Goal: Transaction & Acquisition: Purchase product/service

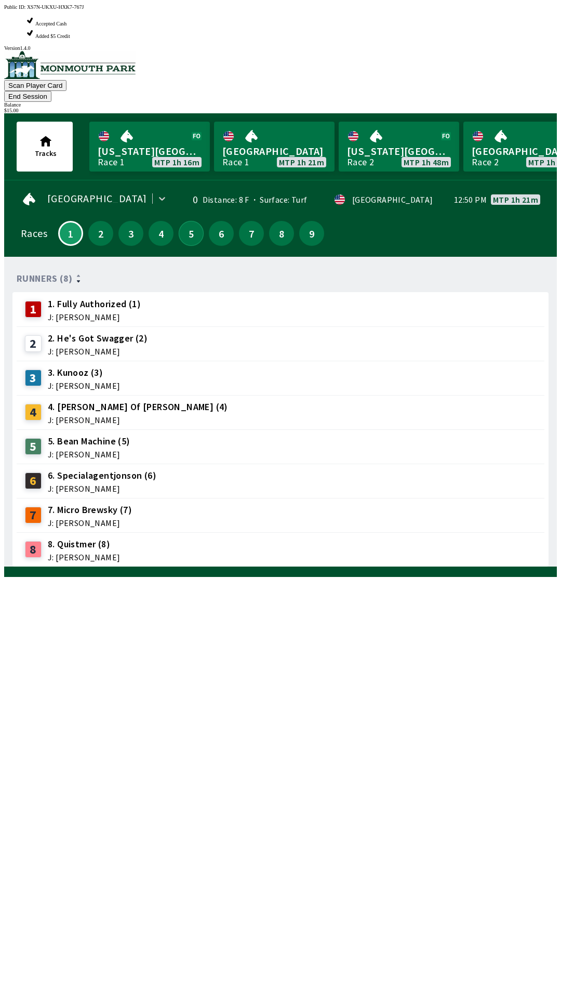
click at [190, 221] on button "5" at bounding box center [191, 233] width 25 height 25
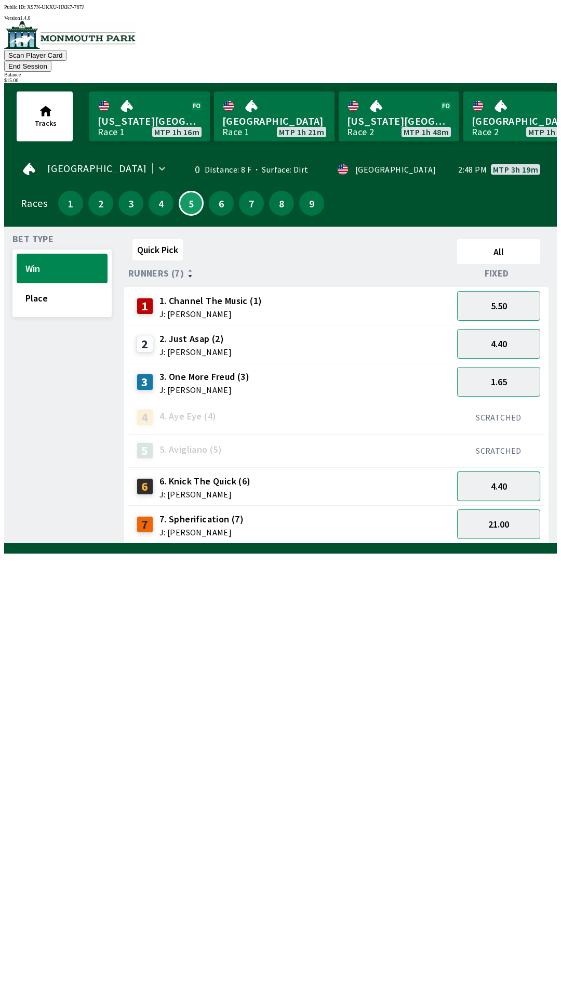
click at [521, 471] on button "4.40" at bounding box center [498, 486] width 83 height 30
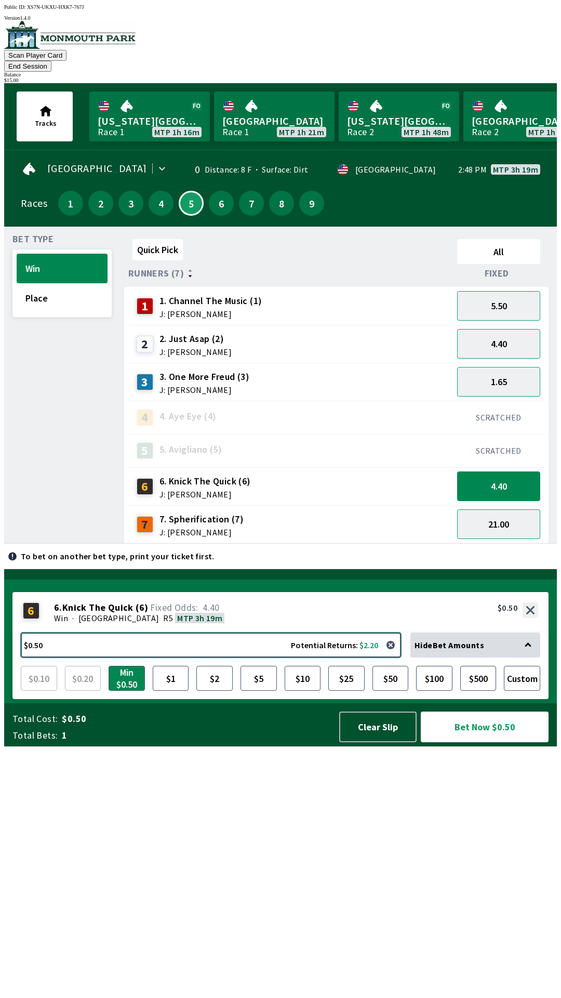
click at [222, 657] on button "$0.50 Potential Returns: $2.20" at bounding box center [211, 644] width 380 height 25
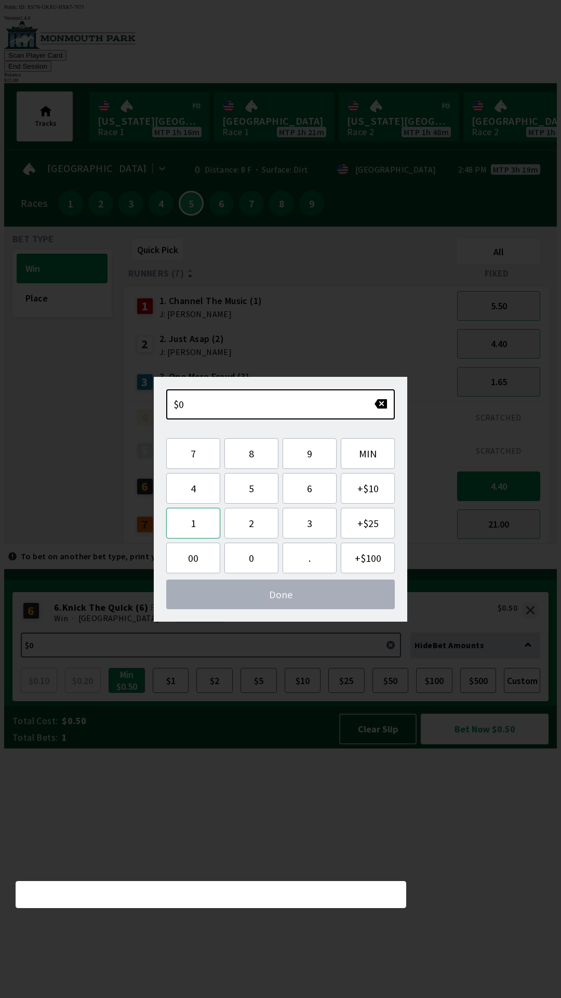
click at [200, 526] on button "1" at bounding box center [193, 523] width 54 height 31
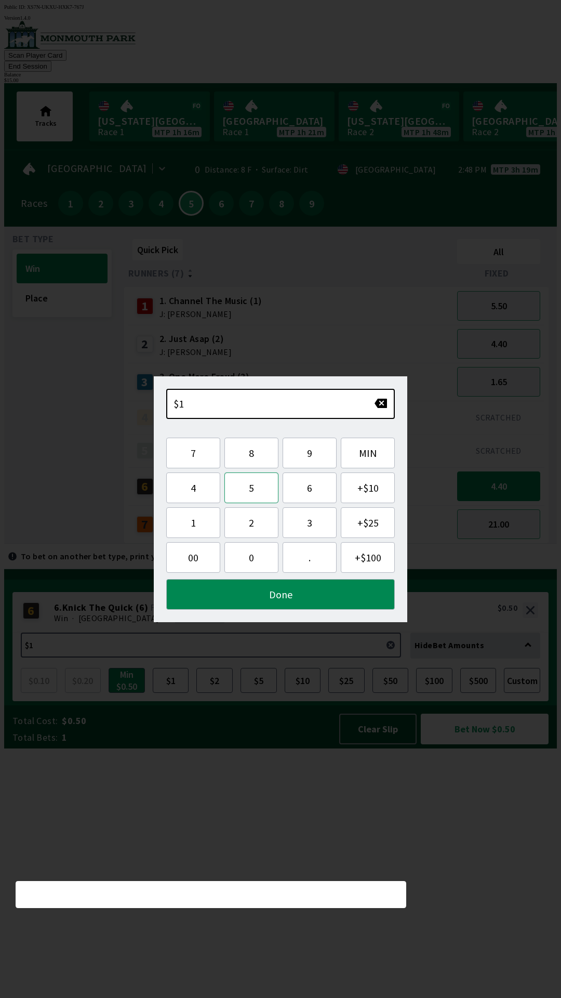
click at [255, 488] on button "5" at bounding box center [251, 487] width 54 height 31
click at [316, 591] on button "Done" at bounding box center [280, 594] width 229 height 31
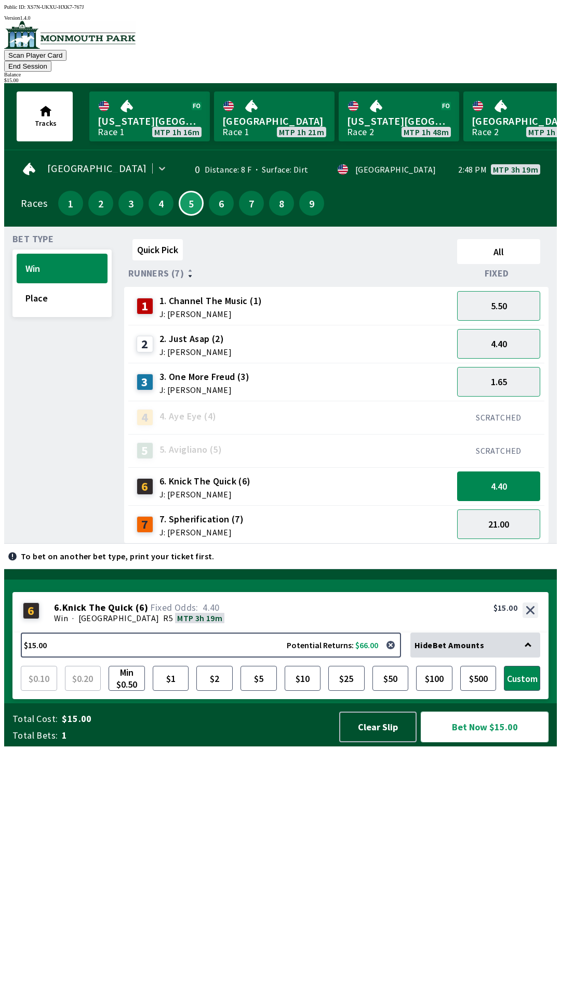
click at [484, 742] on button "Bet Now $15.00" at bounding box center [485, 726] width 128 height 31
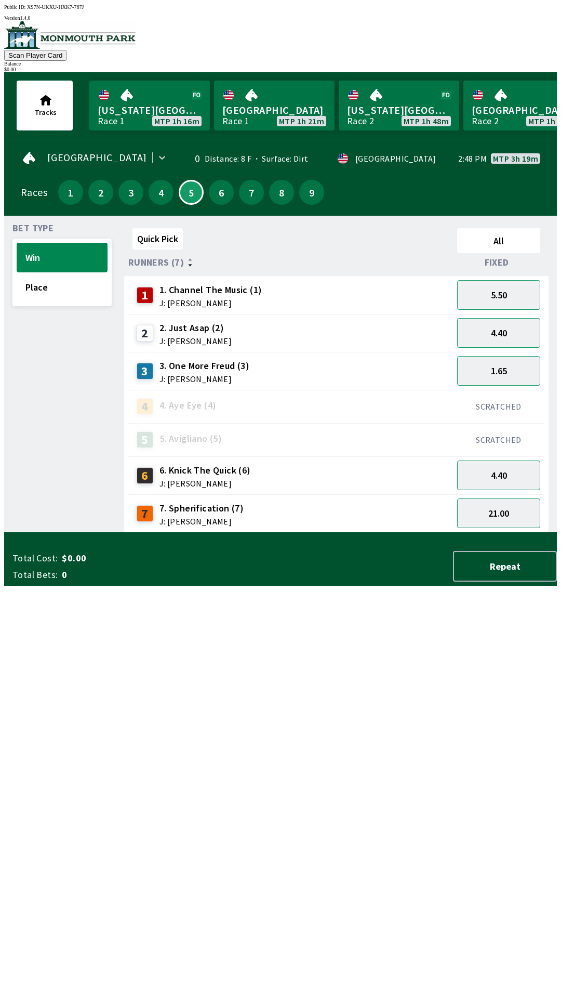
click at [351, 533] on div "Quick Pick All Runners (7) Fixed 1 1. Channel The Music (1) J: [PERSON_NAME] 5.…" at bounding box center [340, 378] width 433 height 309
click at [69, 192] on button "1" at bounding box center [70, 192] width 25 height 25
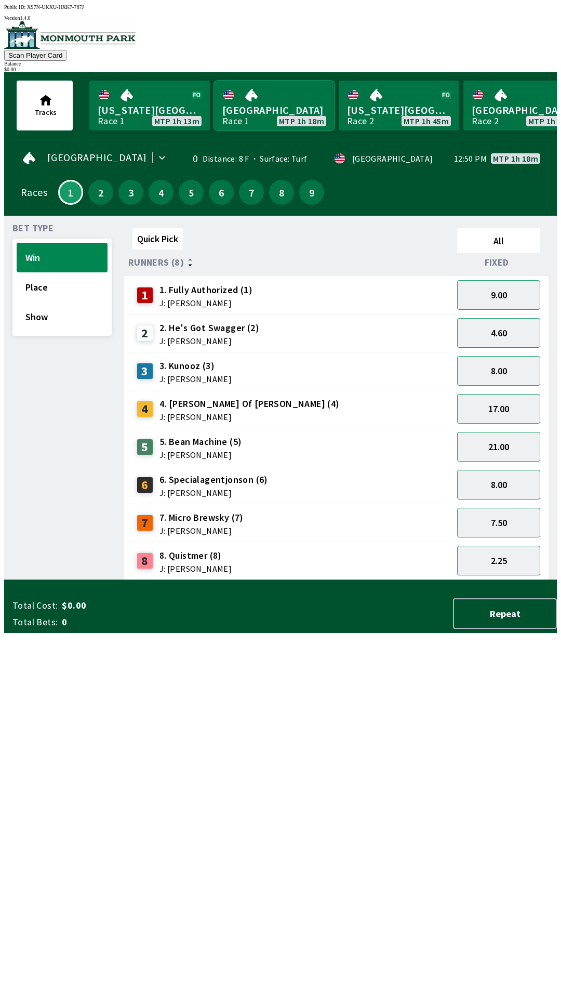
click at [258, 110] on link "[GEOGRAPHIC_DATA] Race 1 MTP 1h 18m" at bounding box center [274, 106] width 121 height 50
click at [267, 95] on link "[GEOGRAPHIC_DATA] Race 1 MTP 1h 18m" at bounding box center [274, 106] width 121 height 50
click at [98, 186] on button "2" at bounding box center [100, 192] width 25 height 25
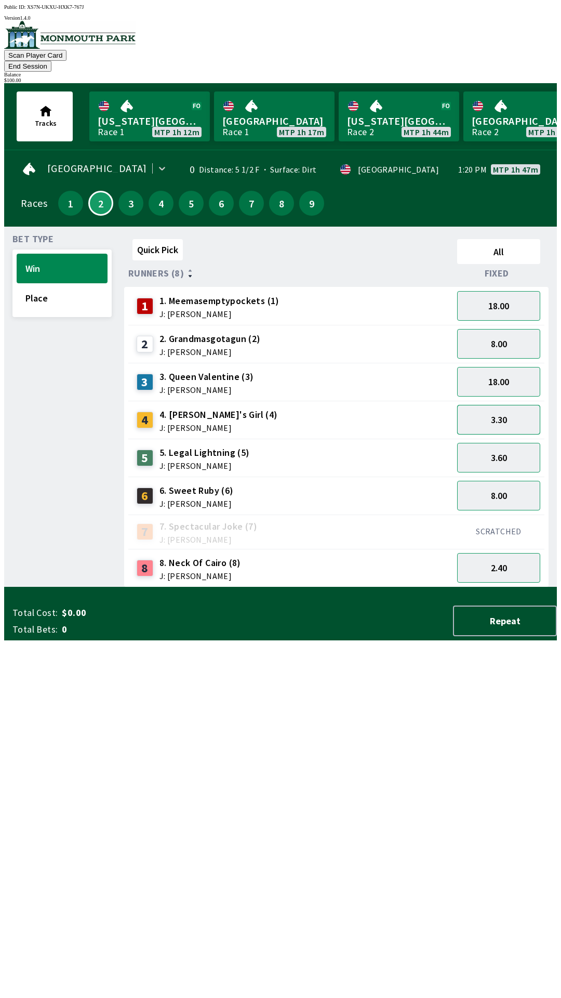
click at [510, 405] on button "3.30" at bounding box center [498, 420] width 83 height 30
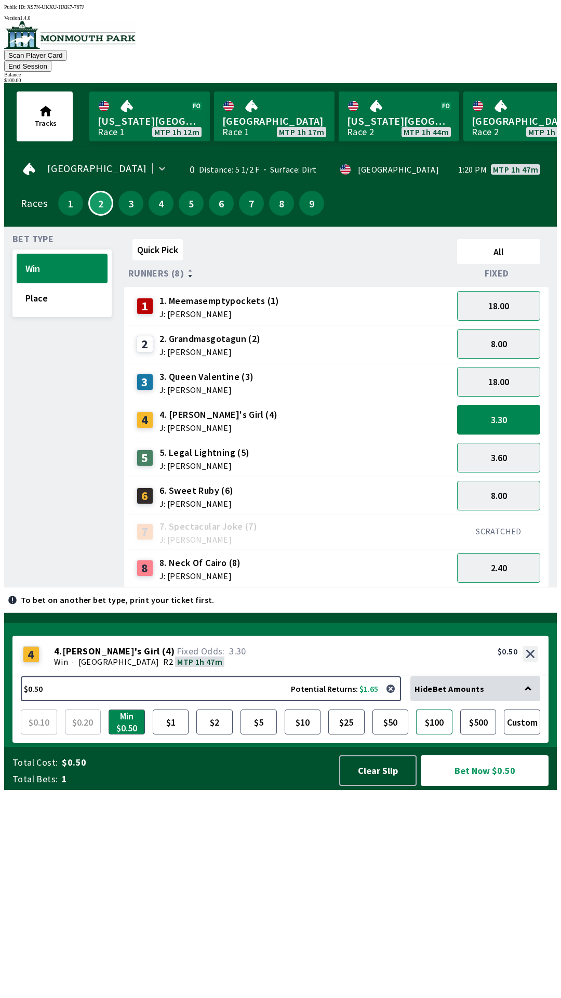
click at [445, 734] on button "$100" at bounding box center [434, 721] width 36 height 25
click at [498, 786] on button "Bet Now $100.00" at bounding box center [485, 770] width 128 height 31
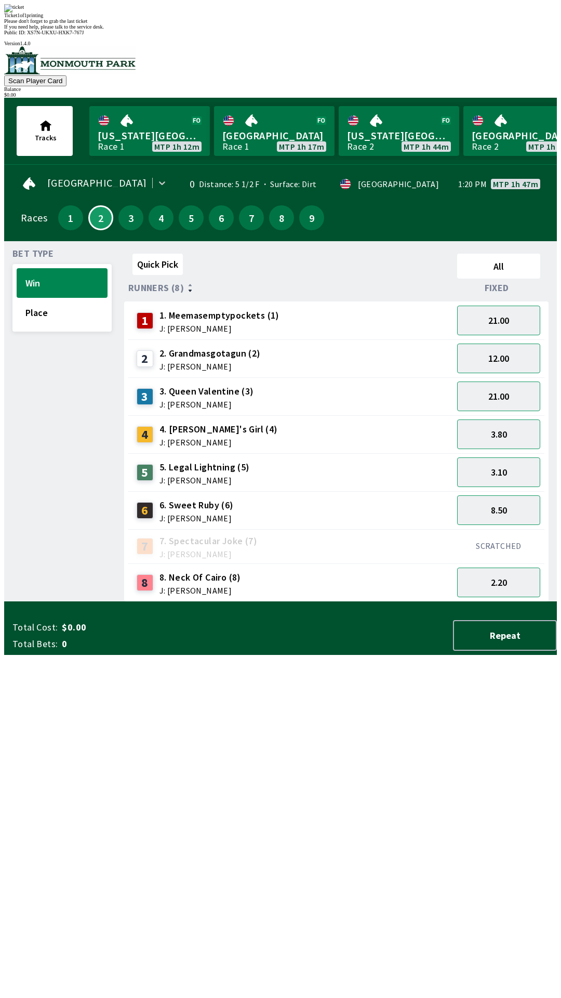
click at [452, 602] on div "Quick Pick All Runners (8) Fixed 1 1. Meemasemptypockets (1) J: [PERSON_NAME] 2…" at bounding box center [340, 425] width 433 height 352
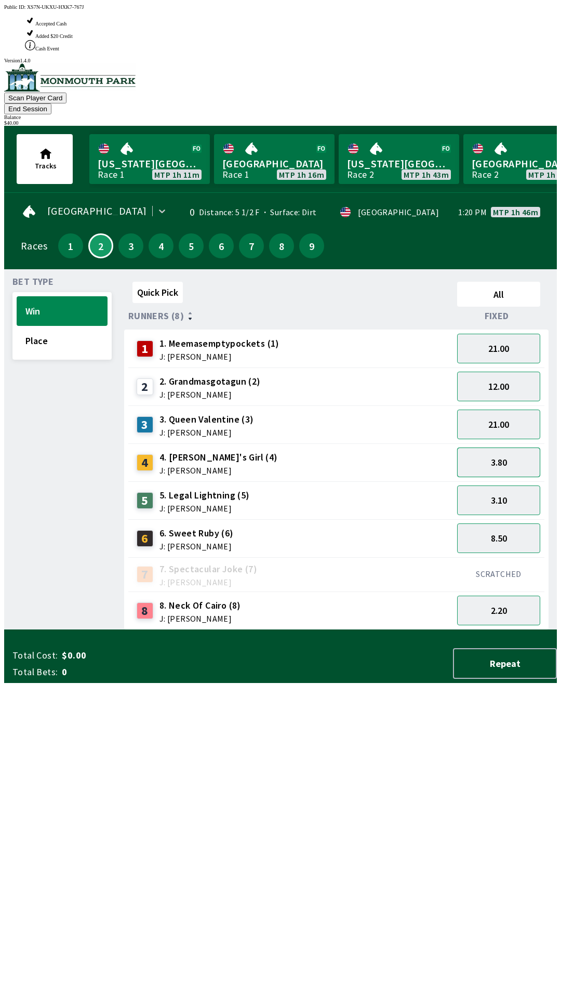
click at [509, 447] on button "3.80" at bounding box center [498, 462] width 83 height 30
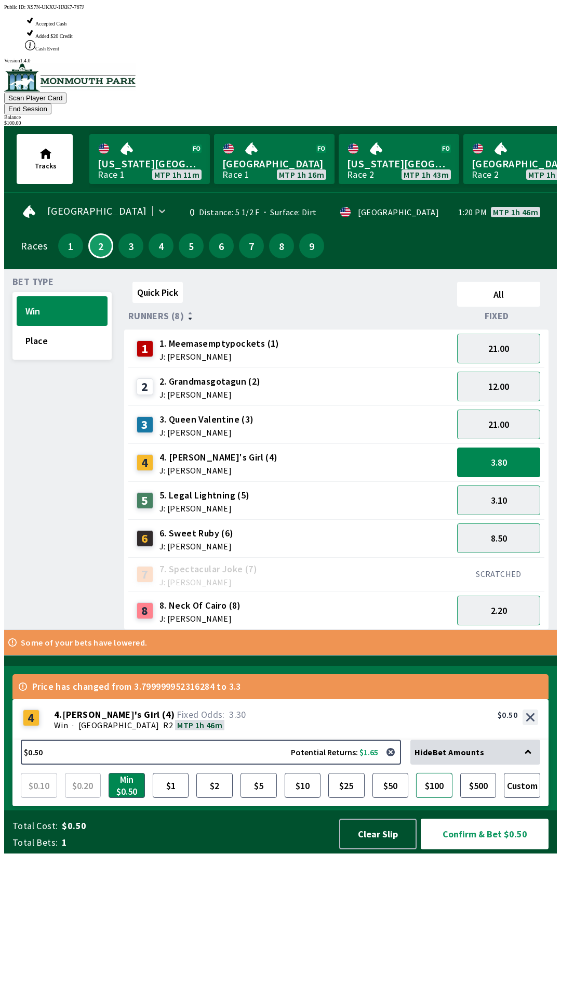
click at [435, 798] on button "$100" at bounding box center [434, 785] width 36 height 25
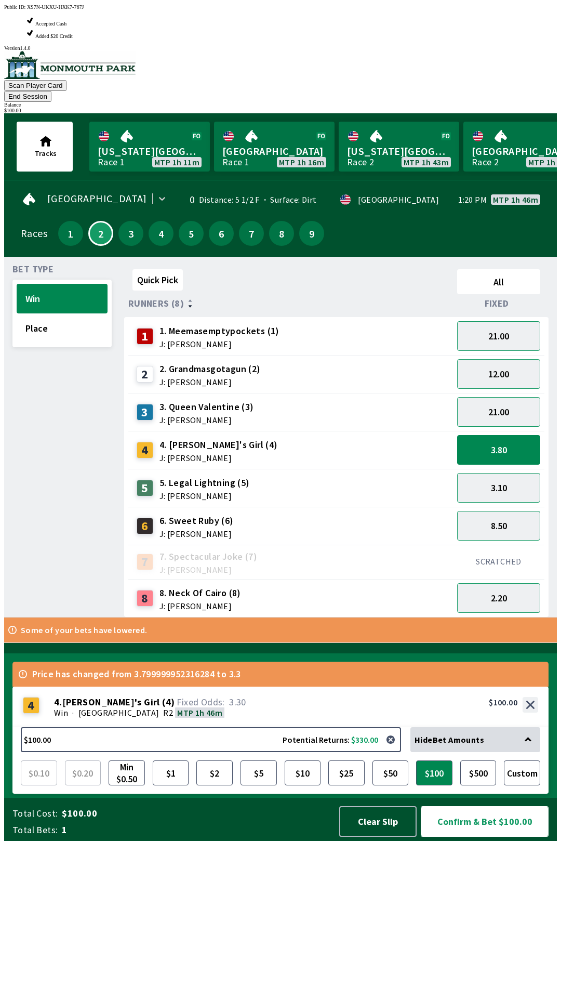
click at [485, 837] on button "Confirm & Bet $100.00" at bounding box center [485, 821] width 128 height 31
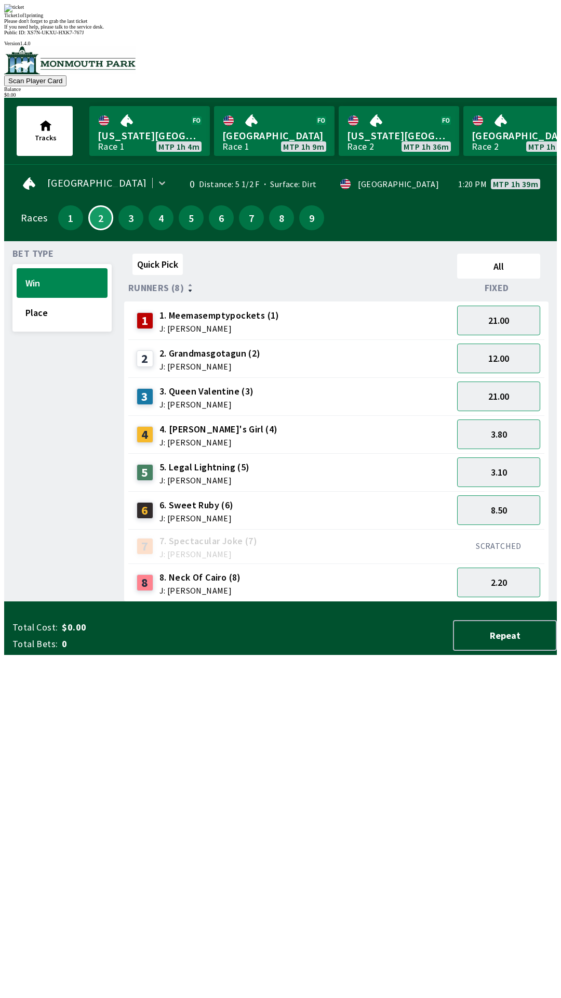
click at [262, 602] on div "Quick Pick All Runners (8) Fixed 1 1. Meemasemptypockets (1) J: [PERSON_NAME] 2…" at bounding box center [340, 425] width 433 height 352
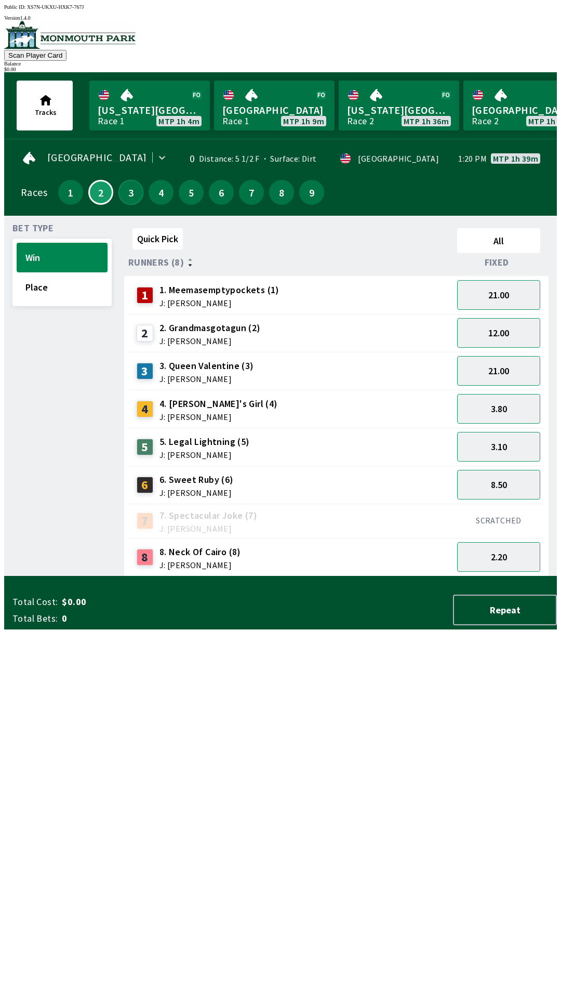
click at [124, 184] on button "3" at bounding box center [130, 192] width 25 height 25
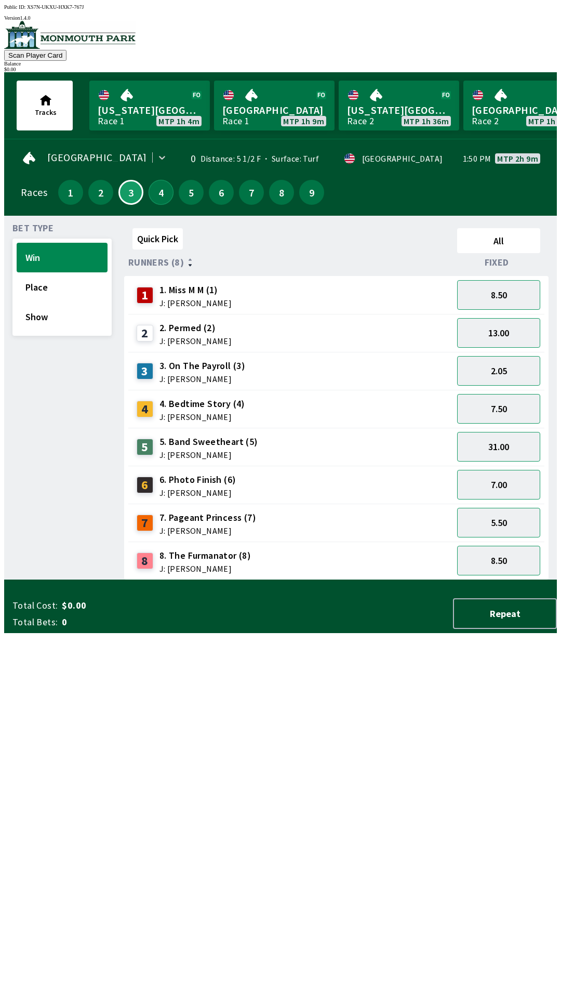
click at [150, 195] on button "4" at bounding box center [161, 192] width 25 height 25
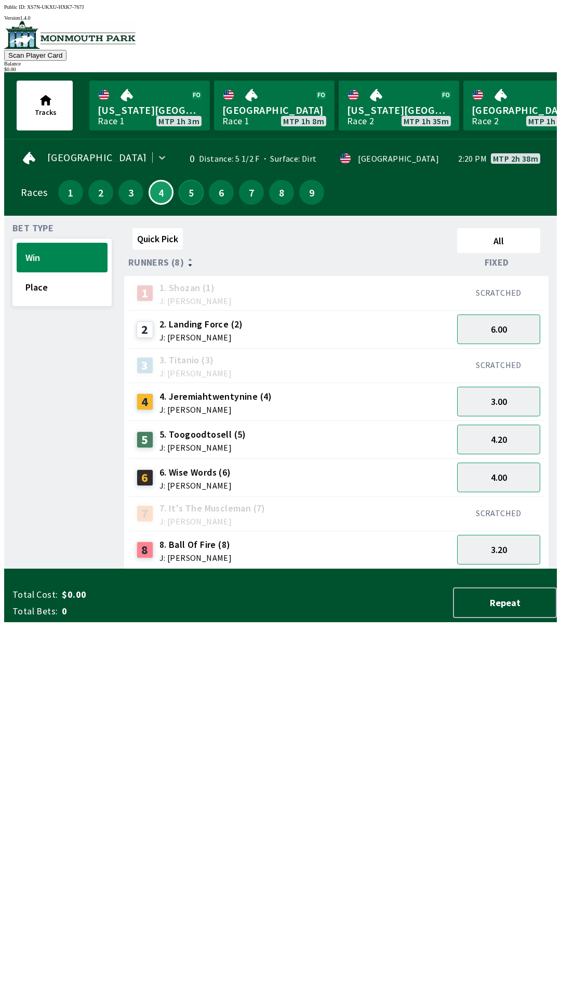
click at [191, 193] on button "5" at bounding box center [191, 192] width 25 height 25
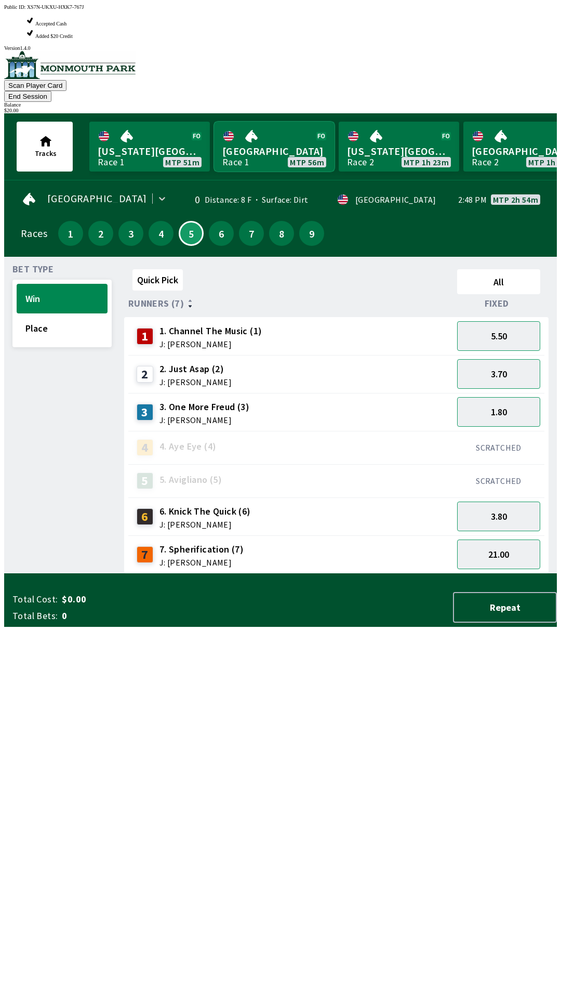
click at [276, 122] on link "[GEOGRAPHIC_DATA] Race 1 MTP 56m" at bounding box center [274, 147] width 121 height 50
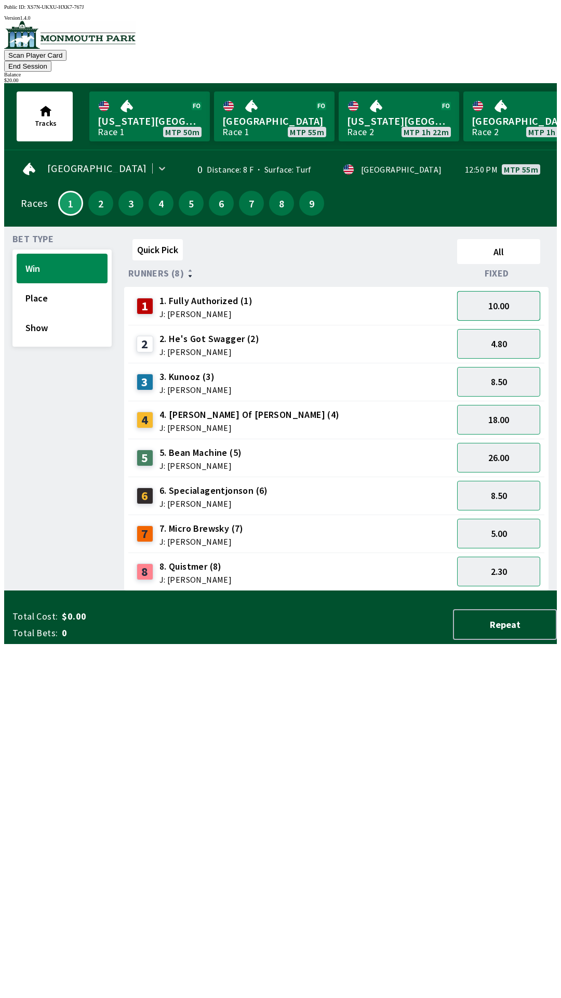
click at [516, 291] on button "10.00" at bounding box center [498, 306] width 83 height 30
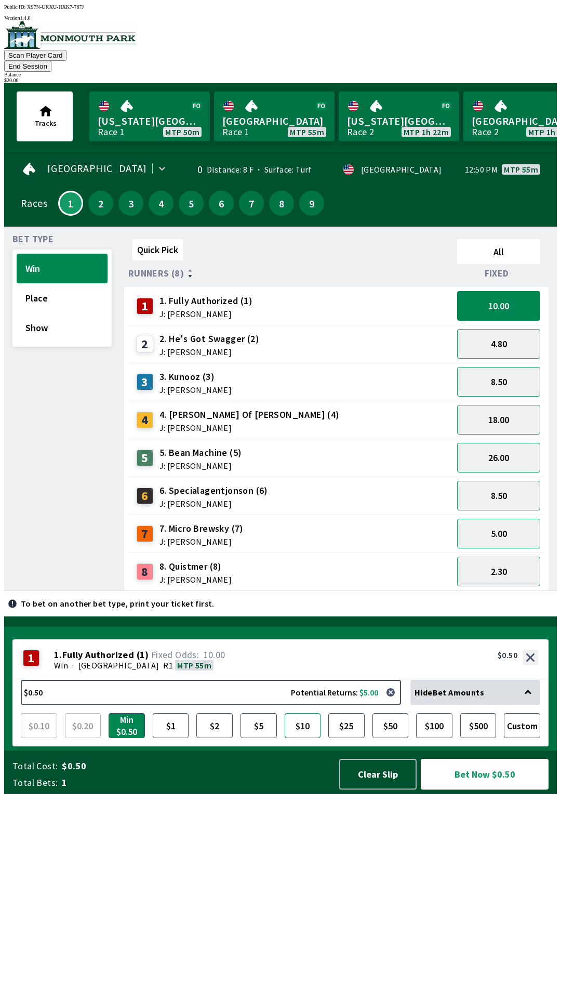
click at [301, 738] on button "$10" at bounding box center [303, 725] width 36 height 25
click at [472, 789] on button "Bet Now $10.00" at bounding box center [485, 774] width 128 height 31
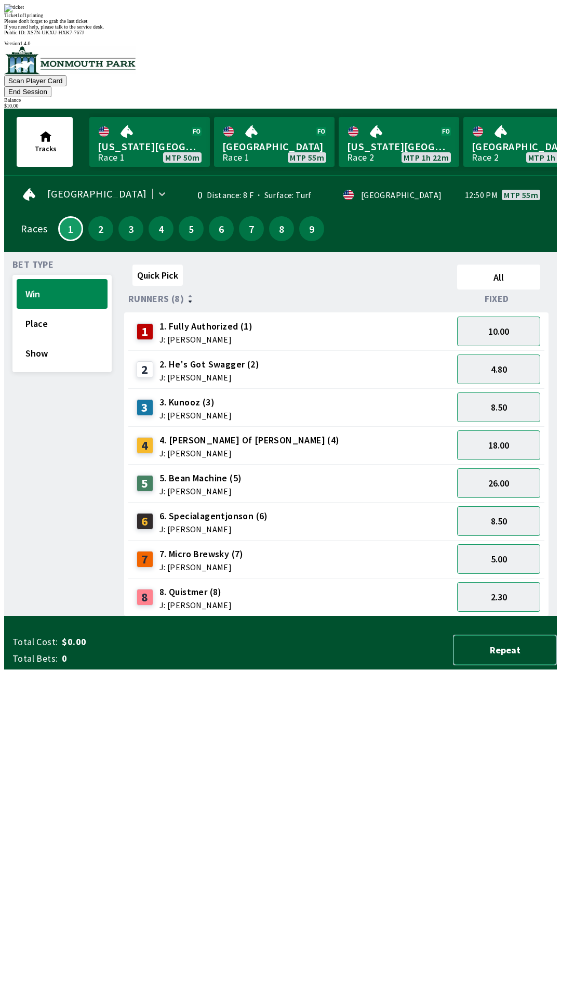
click at [501, 665] on button "Repeat" at bounding box center [505, 649] width 104 height 31
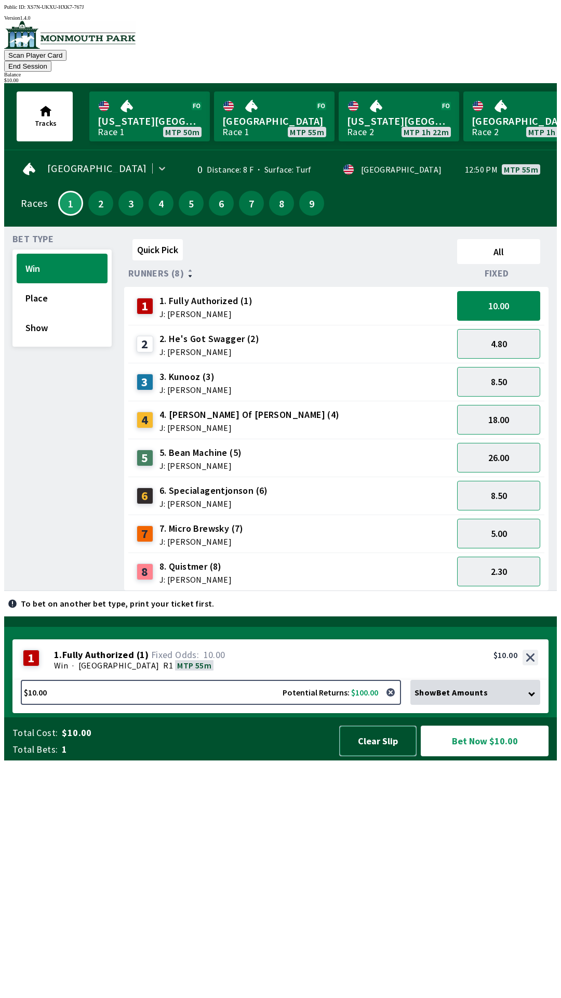
click at [379, 756] on button "Clear Slip" at bounding box center [377, 740] width 77 height 31
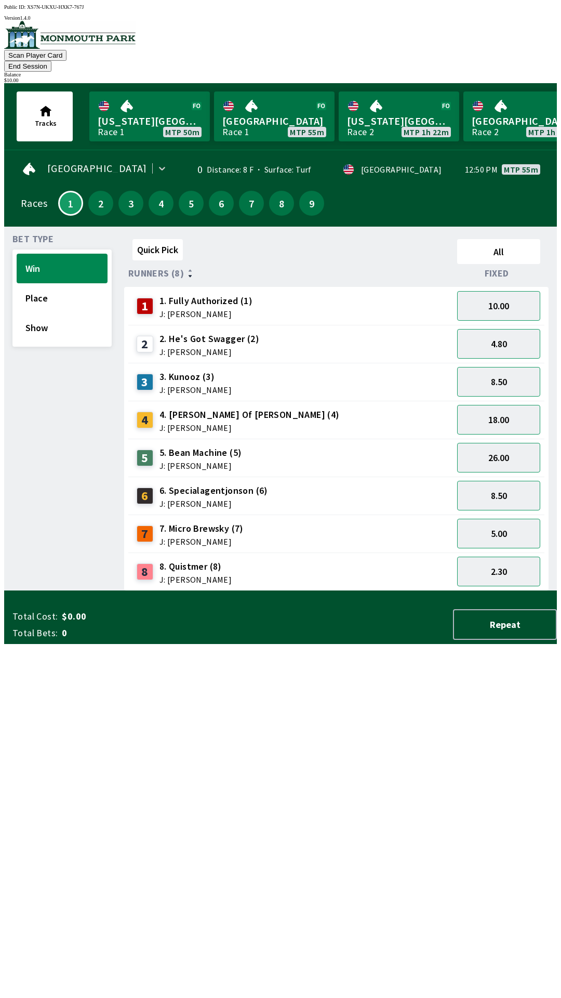
click at [51, 61] on button "End Session" at bounding box center [27, 66] width 47 height 11
